Goal: Task Accomplishment & Management: Complete application form

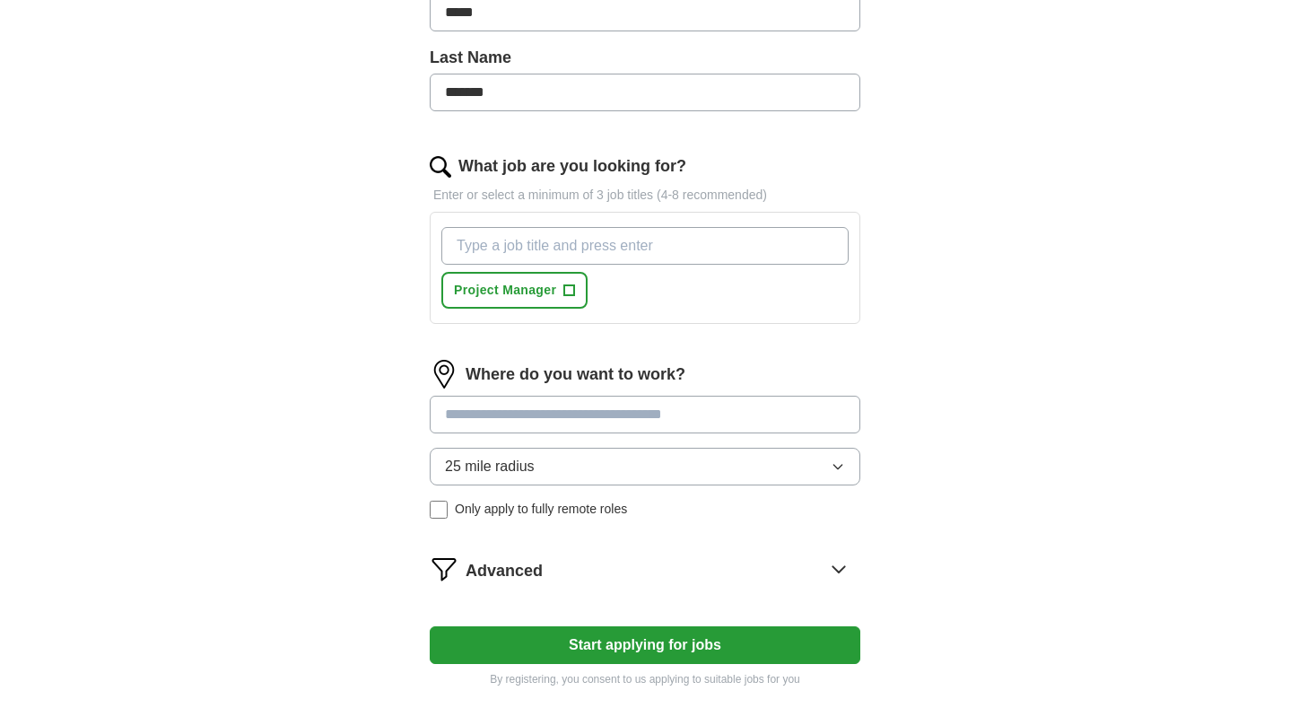
scroll to position [526, 0]
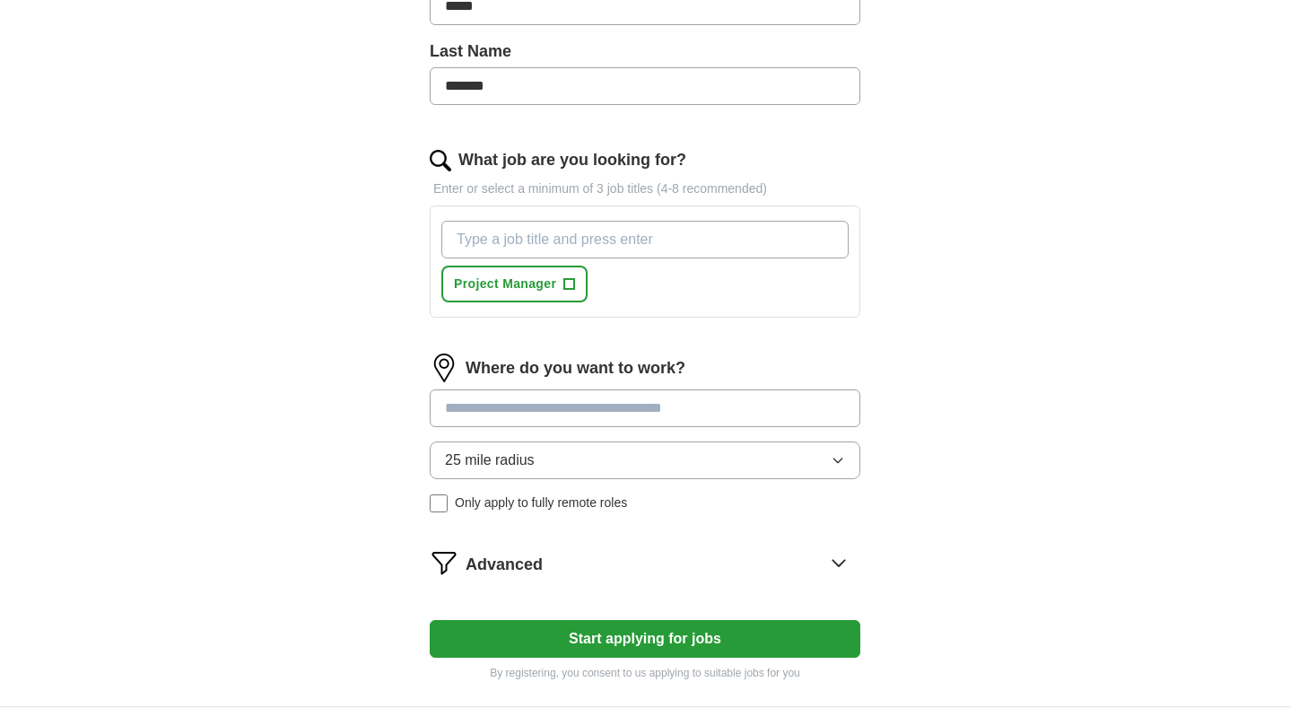
click at [619, 418] on input at bounding box center [645, 408] width 431 height 38
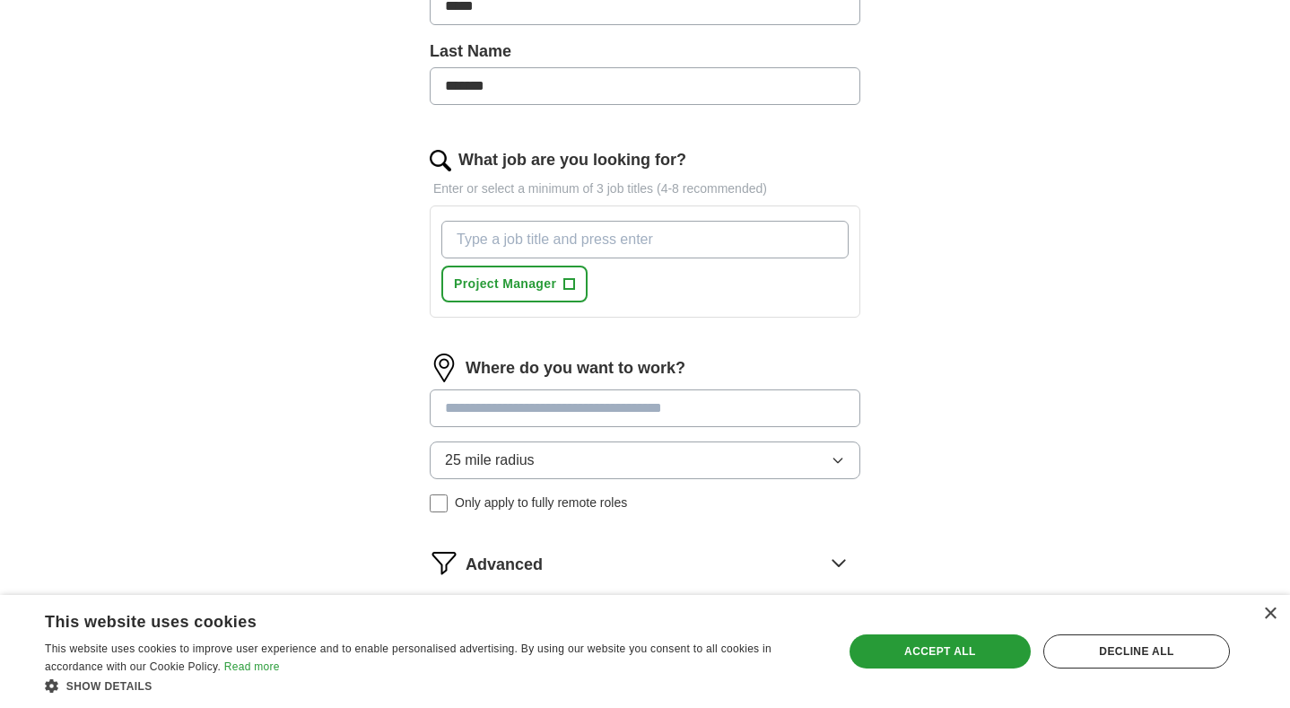
click at [659, 456] on div "Where do you want to work? 25 mile radius Only apply to fully remote roles" at bounding box center [645, 440] width 431 height 173
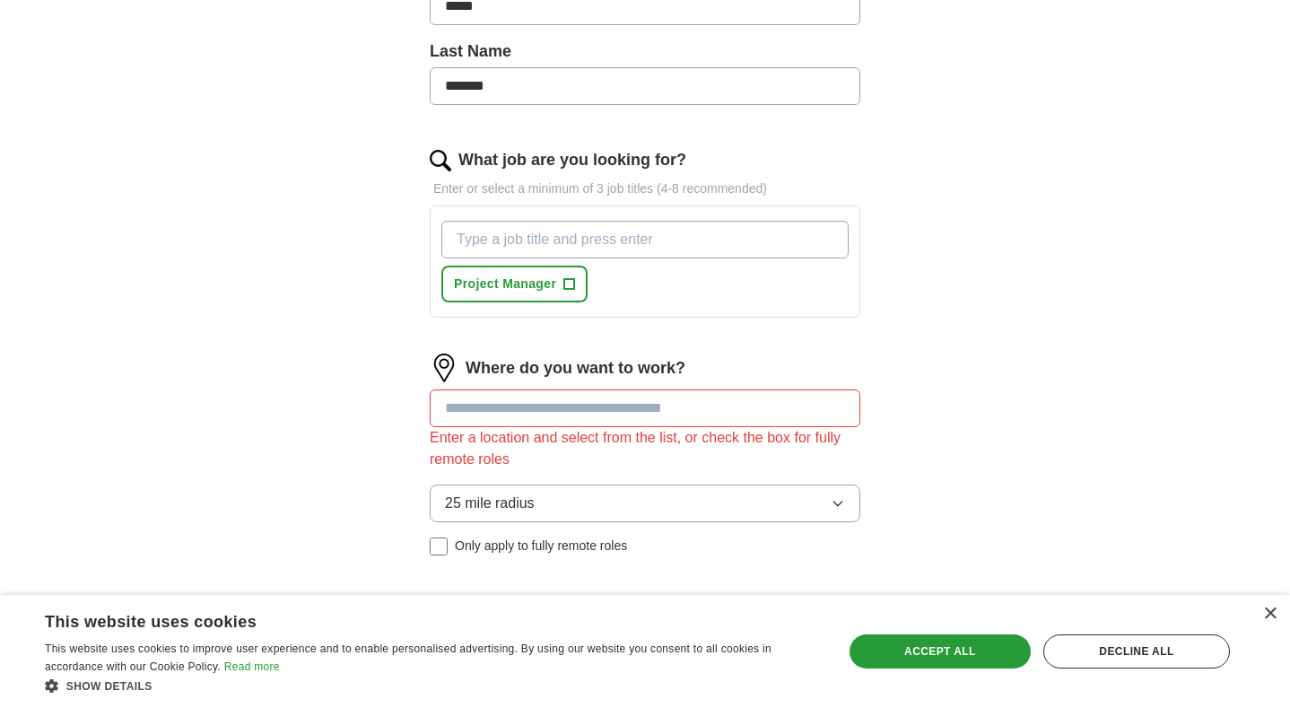
click at [658, 513] on button "25 mile radius" at bounding box center [645, 504] width 431 height 38
click at [643, 418] on input at bounding box center [645, 408] width 431 height 38
type input "***"
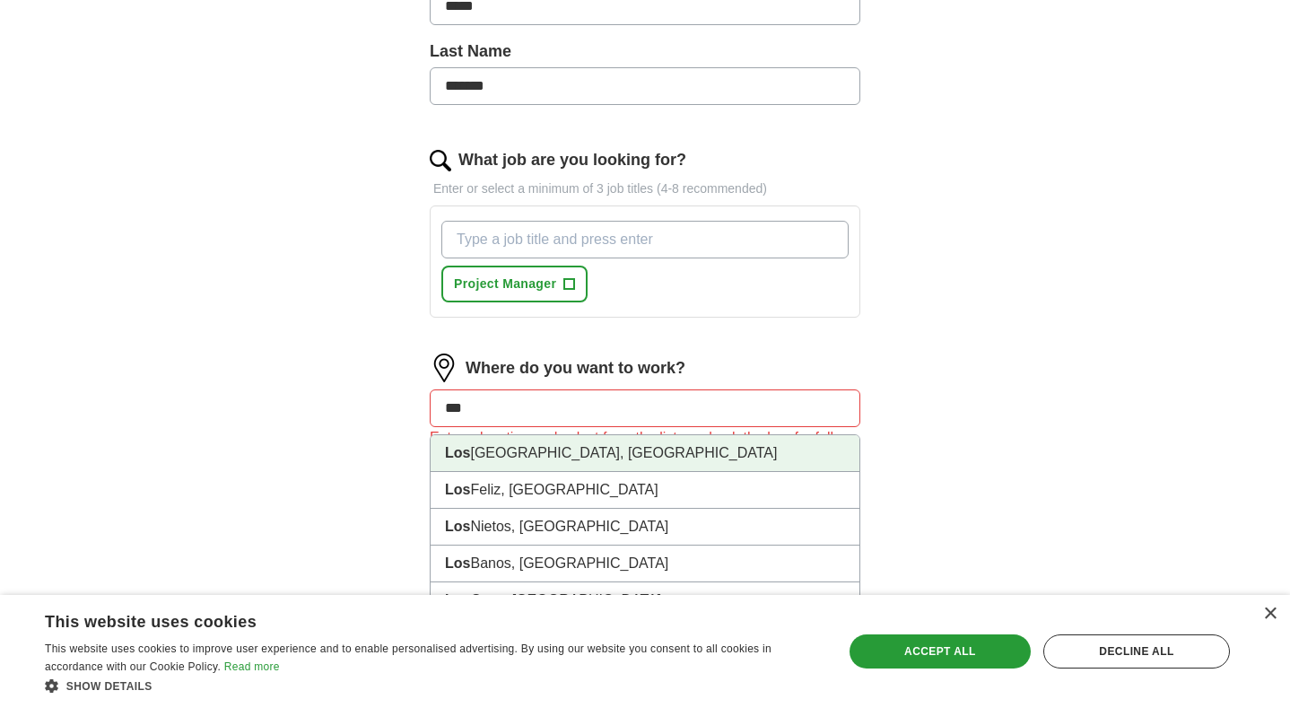
click at [617, 454] on li "[GEOGRAPHIC_DATA], [GEOGRAPHIC_DATA]" at bounding box center [645, 453] width 429 height 37
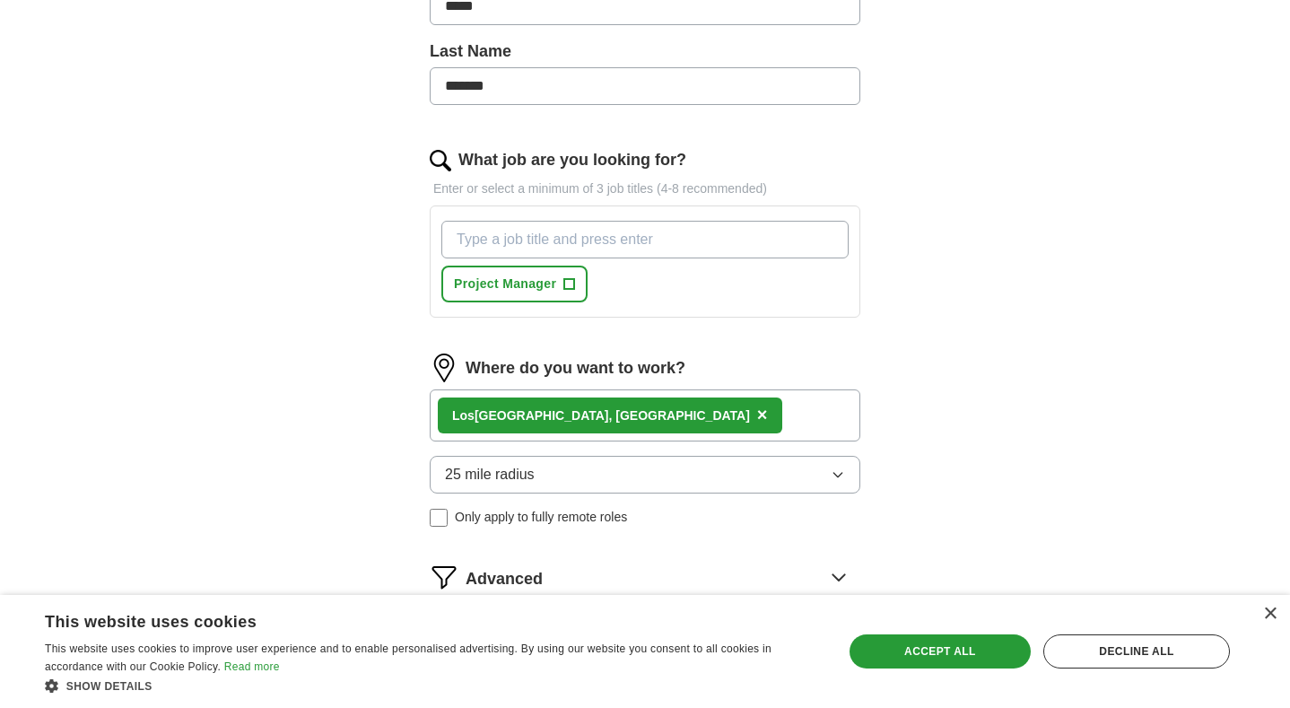
click at [590, 464] on button "25 mile radius" at bounding box center [645, 475] width 431 height 38
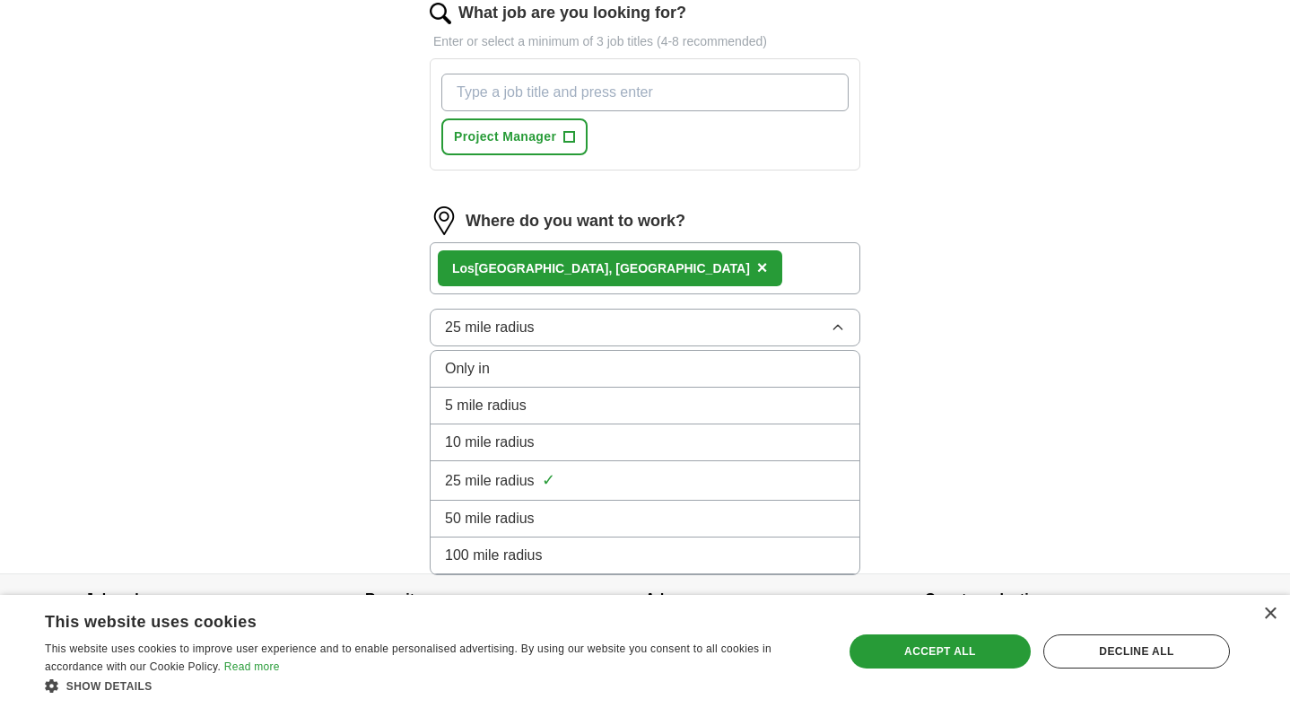
scroll to position [673, 0]
click at [555, 488] on div "25 mile radius ✓" at bounding box center [645, 480] width 400 height 24
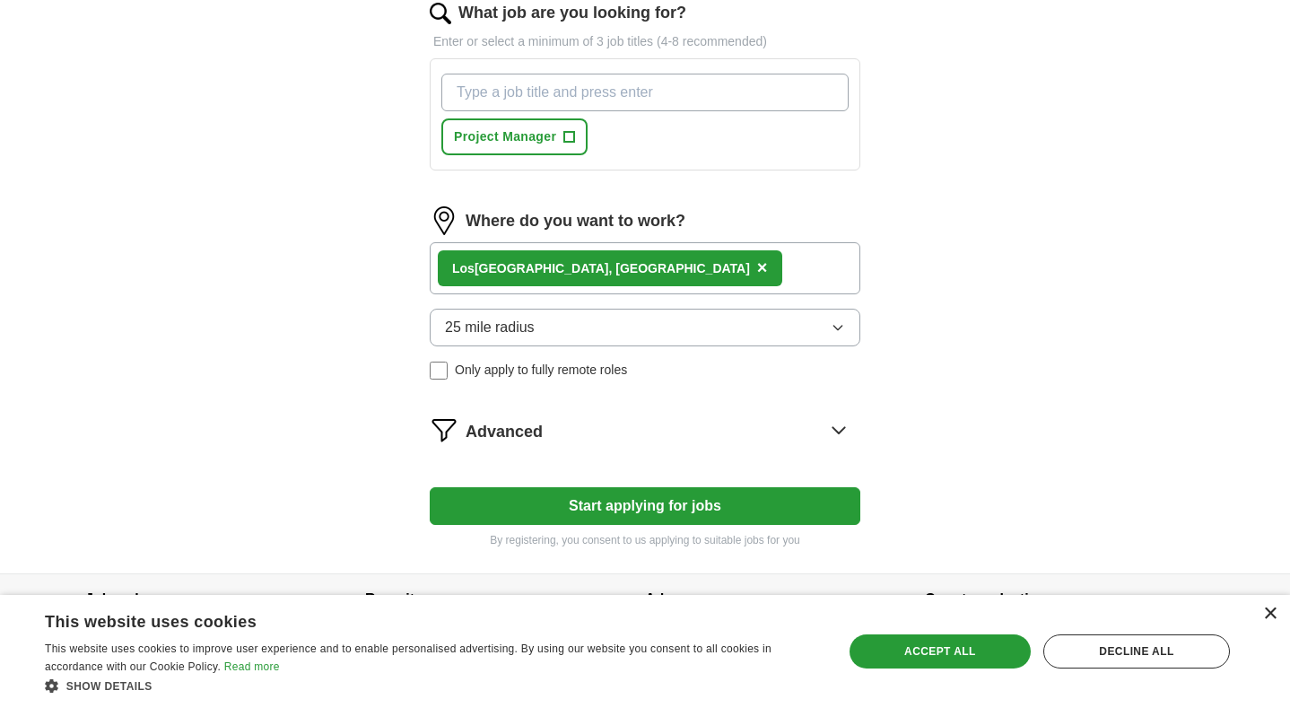
click at [1270, 611] on div "×" at bounding box center [1269, 613] width 13 height 13
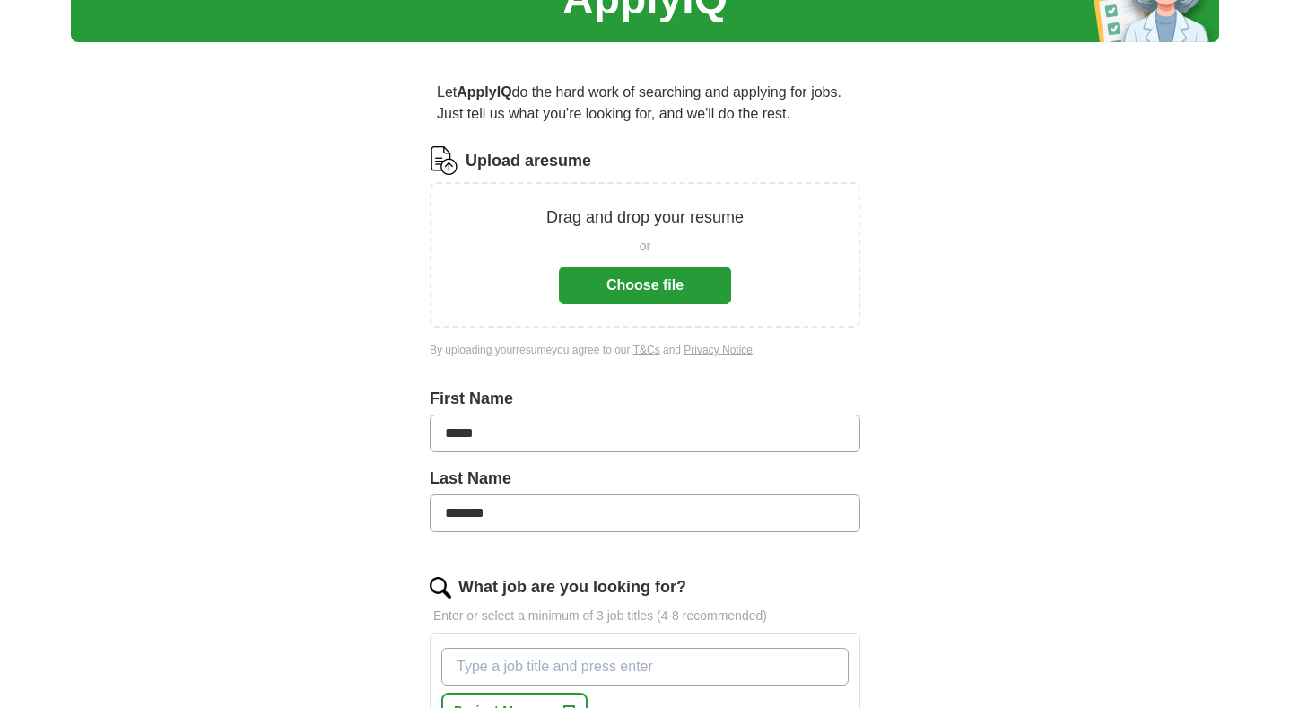
scroll to position [98, 0]
click at [668, 286] on button "Choose file" at bounding box center [645, 286] width 172 height 38
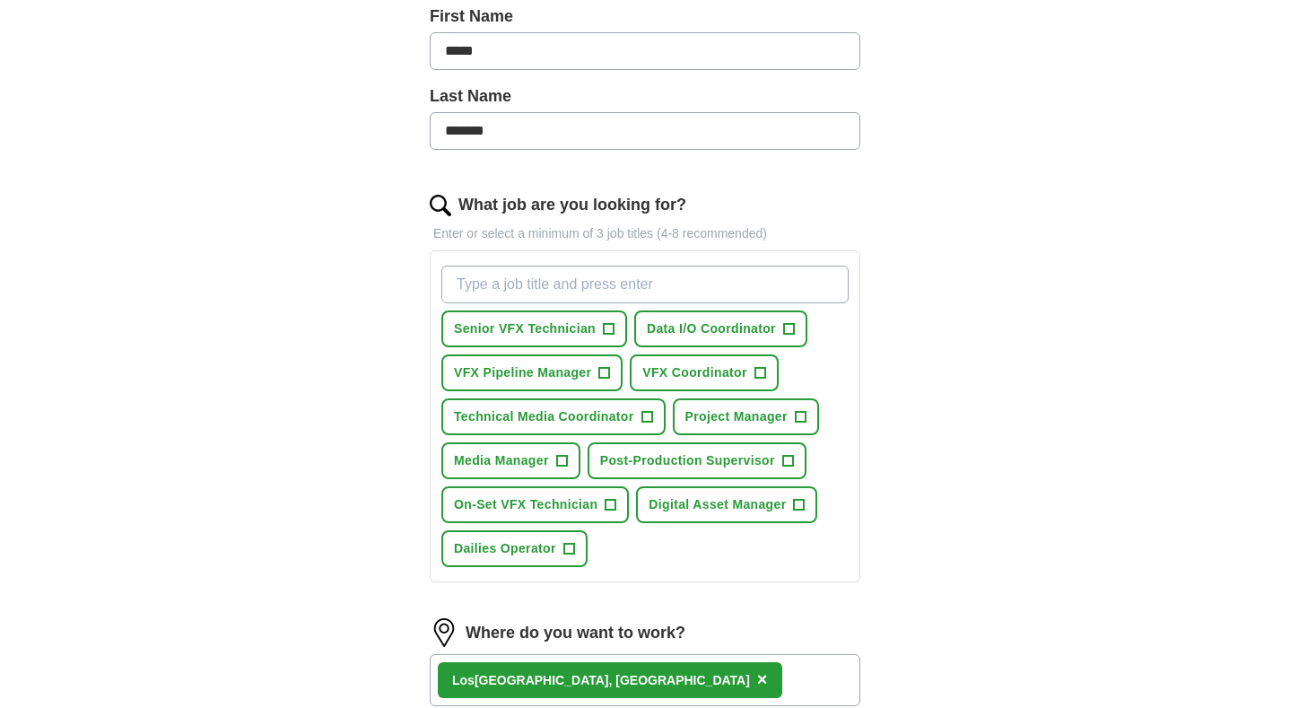
scroll to position [410, 0]
click at [751, 335] on span "Data I/O Coordinator" at bounding box center [711, 328] width 129 height 19
click at [738, 362] on button "VFX Coordinator +" at bounding box center [704, 372] width 148 height 37
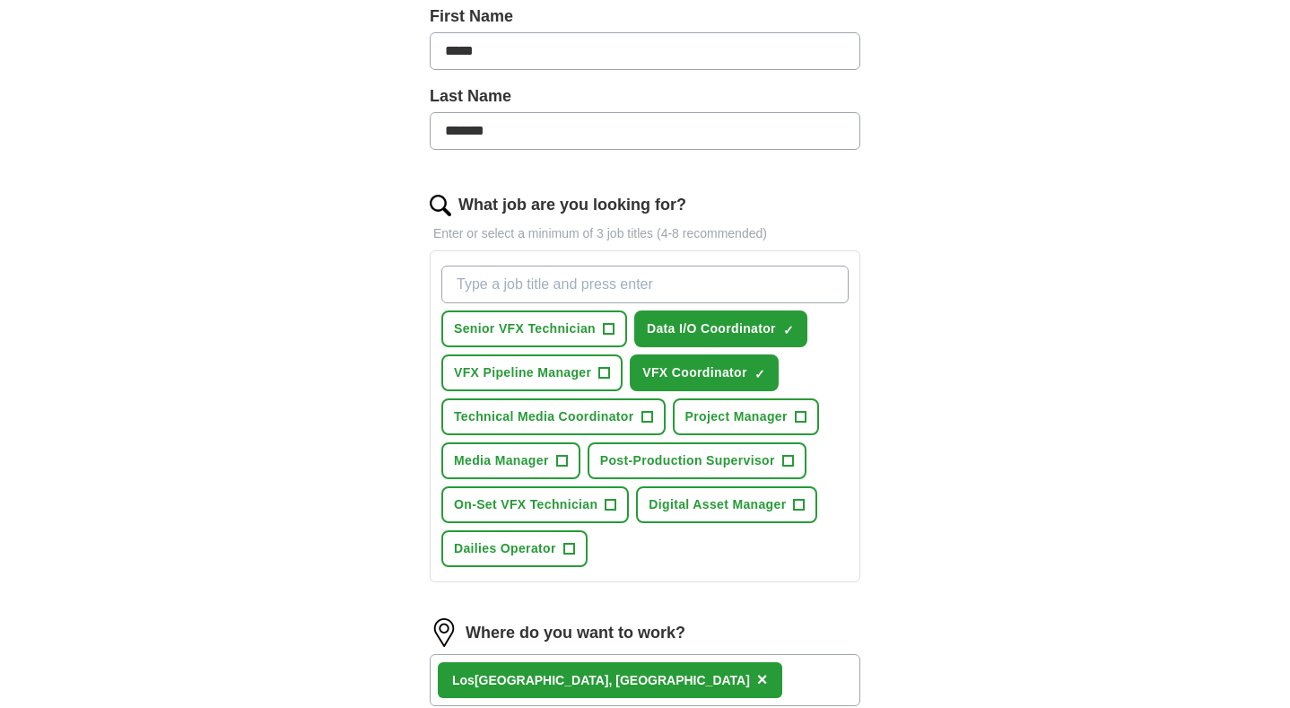
click at [723, 405] on button "Project Manager +" at bounding box center [746, 416] width 146 height 37
click at [722, 505] on span "Digital Asset Manager" at bounding box center [717, 504] width 137 height 19
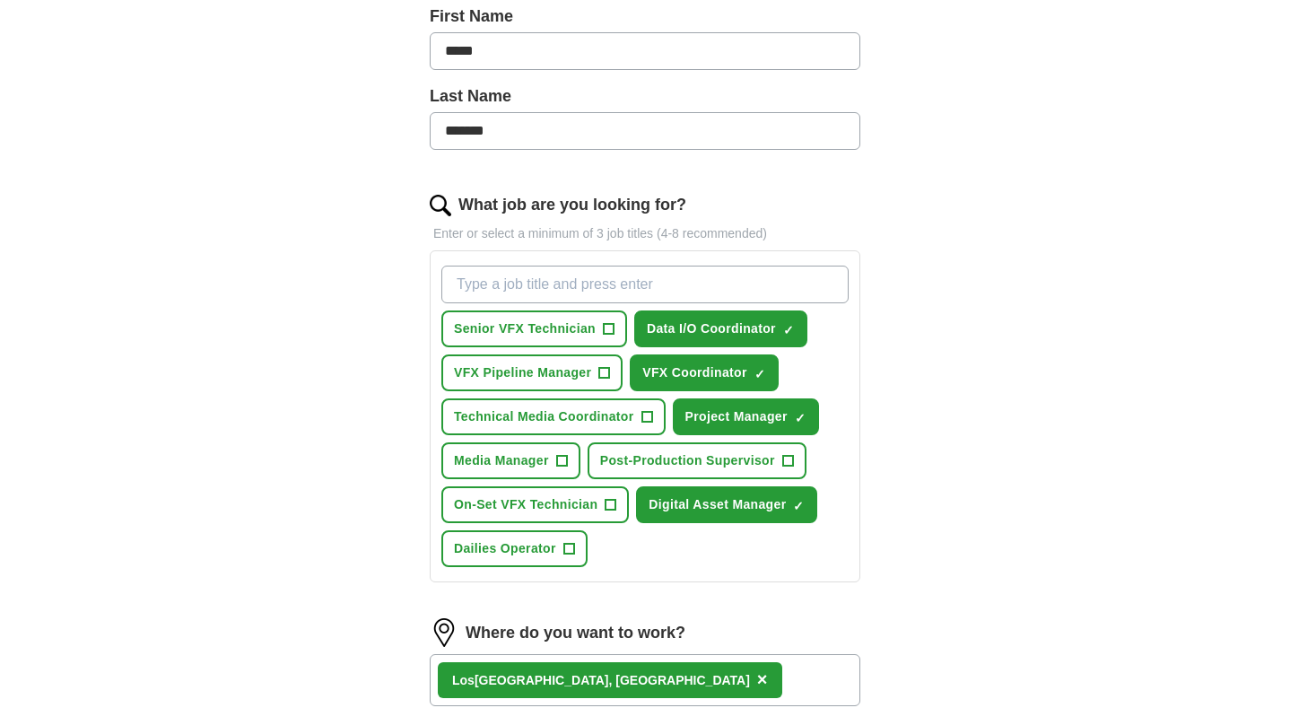
click at [539, 554] on span "Dailies Operator" at bounding box center [505, 548] width 102 height 19
click at [589, 496] on span "On-Set VFX Technician" at bounding box center [526, 504] width 144 height 19
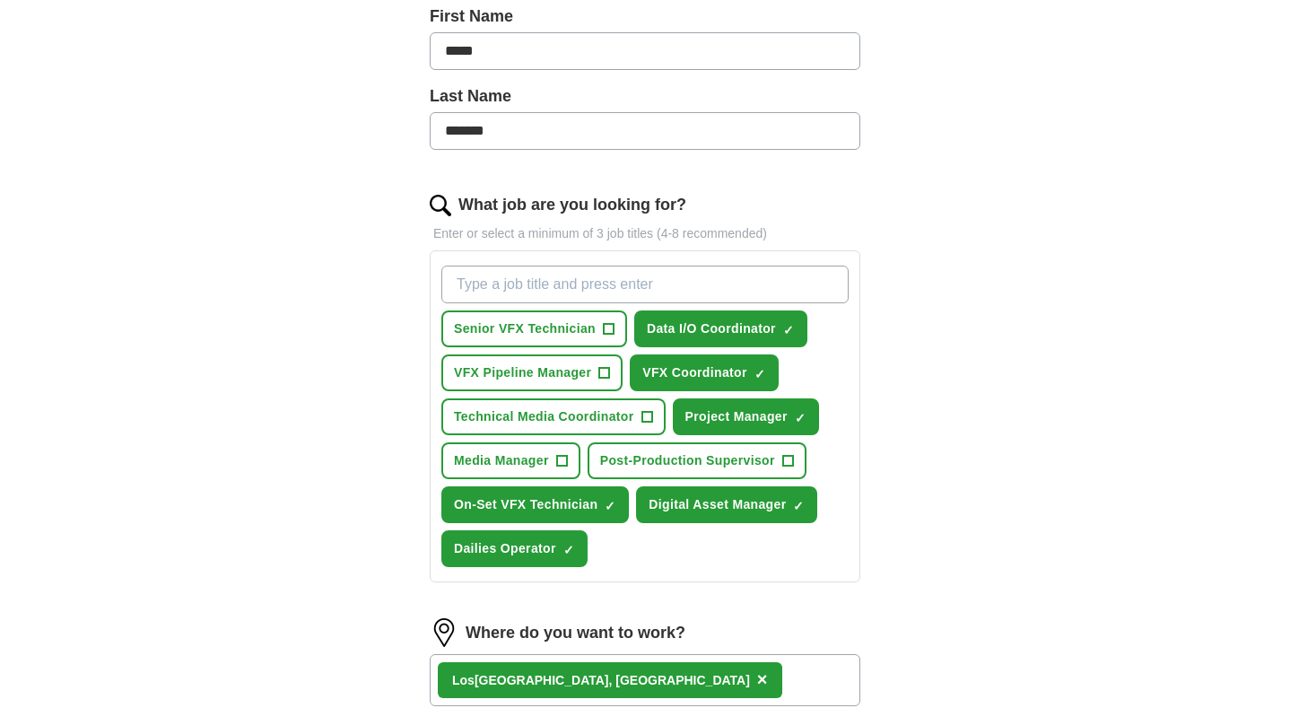
click at [658, 463] on span "Post-Production Supervisor" at bounding box center [687, 460] width 175 height 19
click at [510, 462] on span "Media Manager" at bounding box center [501, 460] width 95 height 19
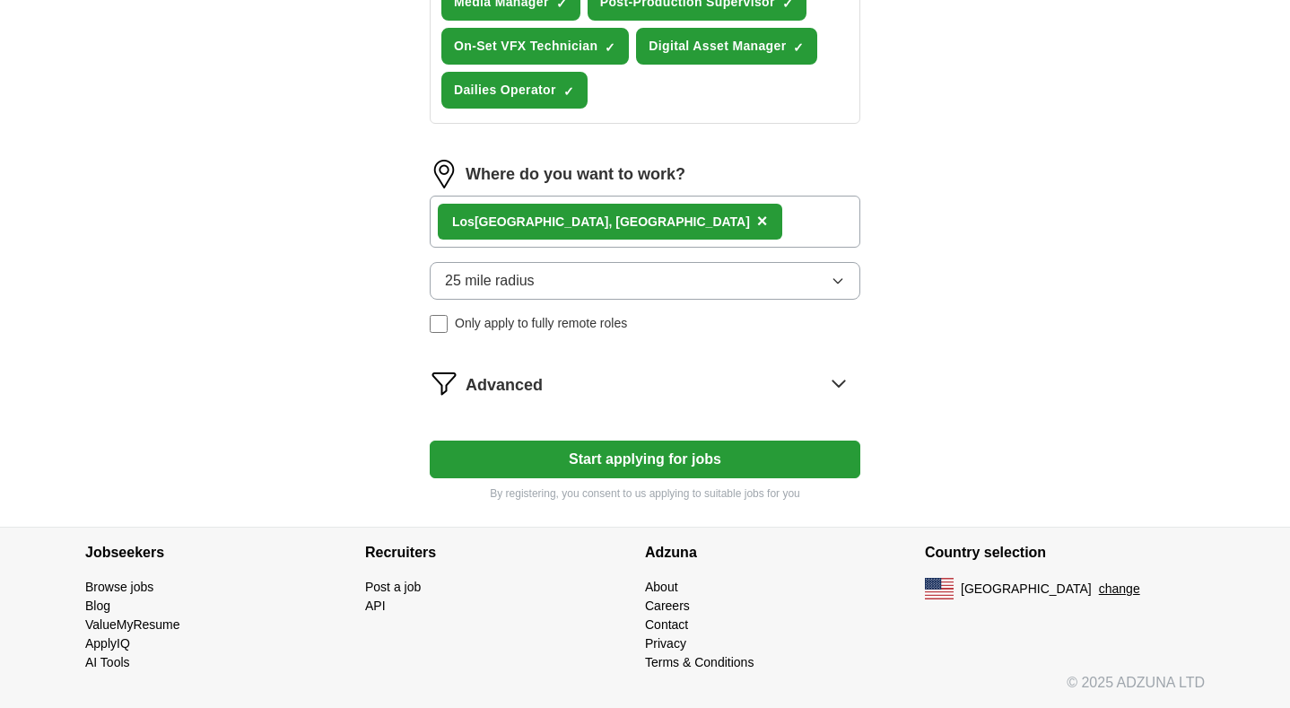
scroll to position [869, 0]
click at [601, 467] on button "Start applying for jobs" at bounding box center [645, 460] width 431 height 38
select select "**"
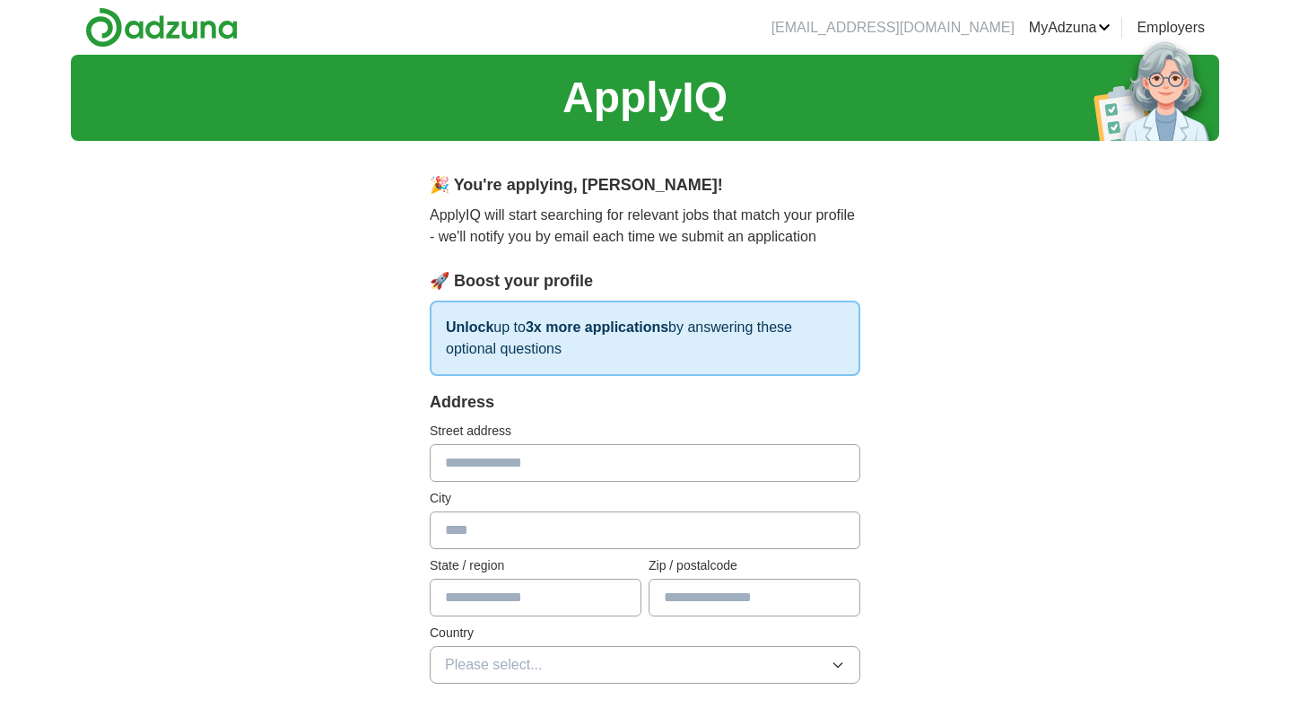
scroll to position [0, 0]
